Goal: Go to known website: Go to known website

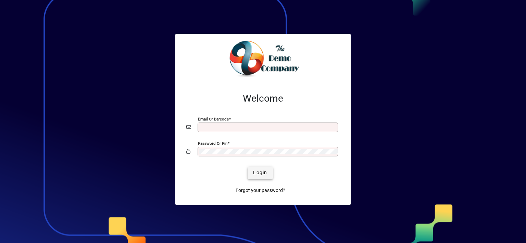
type input "**********"
click at [249, 166] on span "submit" at bounding box center [260, 173] width 25 height 16
